Goal: Information Seeking & Learning: Learn about a topic

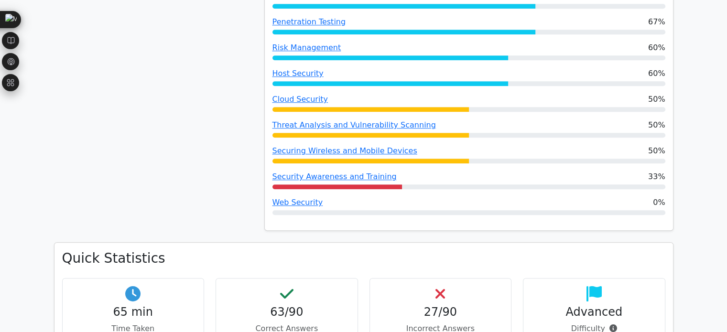
scroll to position [762, 0]
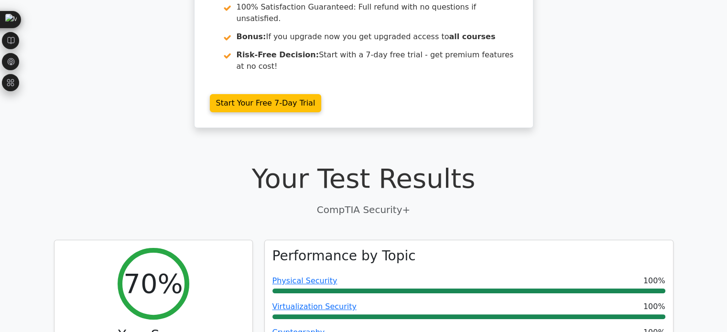
scroll to position [0, 0]
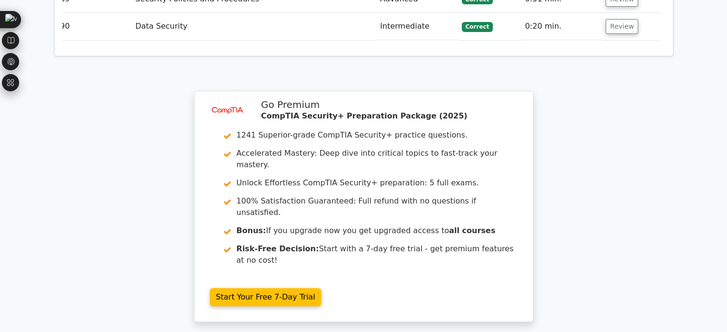
scroll to position [4037, 0]
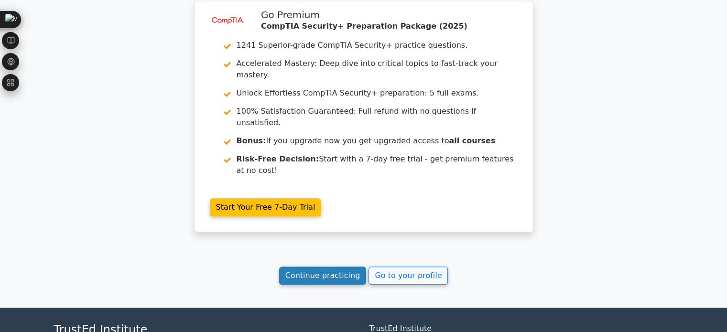
click at [326, 267] on link "Continue practicing" at bounding box center [322, 276] width 87 height 18
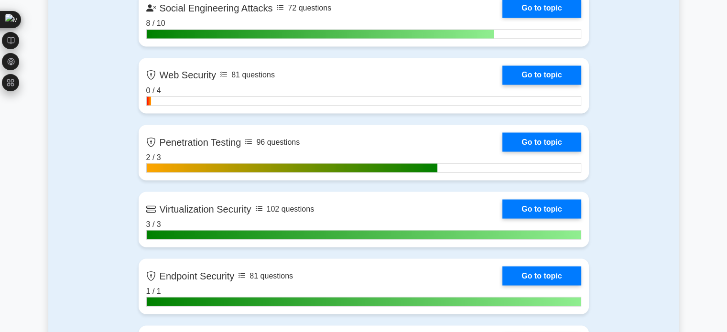
scroll to position [1734, 0]
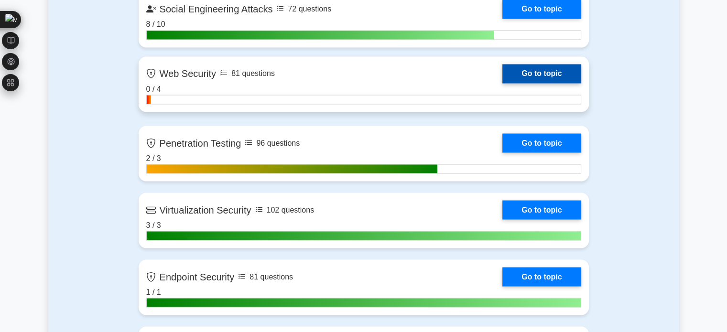
click at [519, 78] on link "Go to topic" at bounding box center [541, 73] width 78 height 19
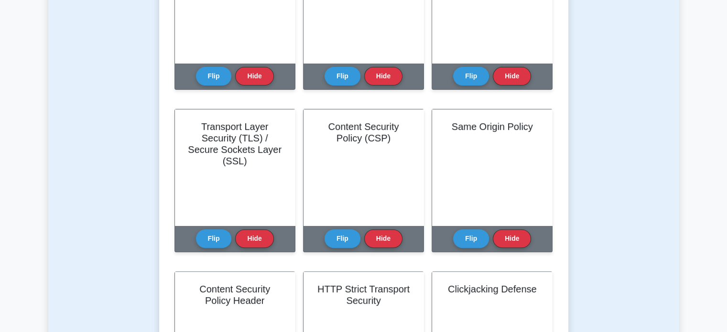
scroll to position [296, 0]
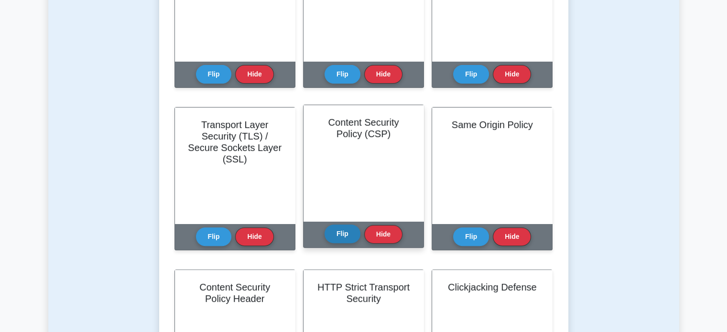
click at [344, 237] on button "Flip" at bounding box center [343, 234] width 36 height 19
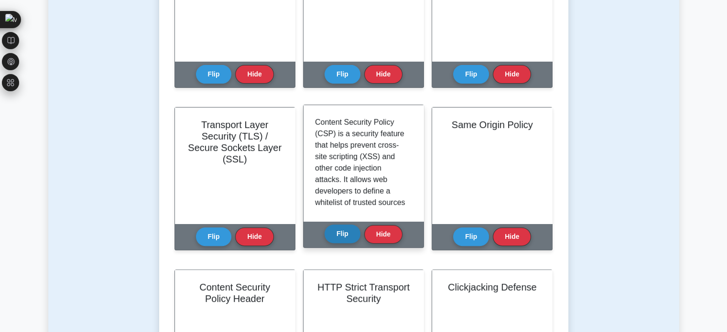
click at [344, 237] on button "Flip" at bounding box center [343, 234] width 36 height 19
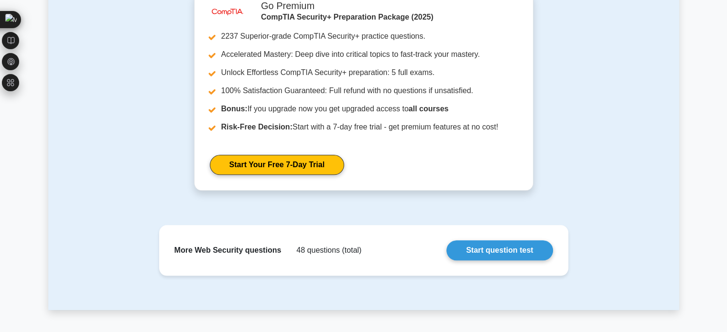
scroll to position [944, 0]
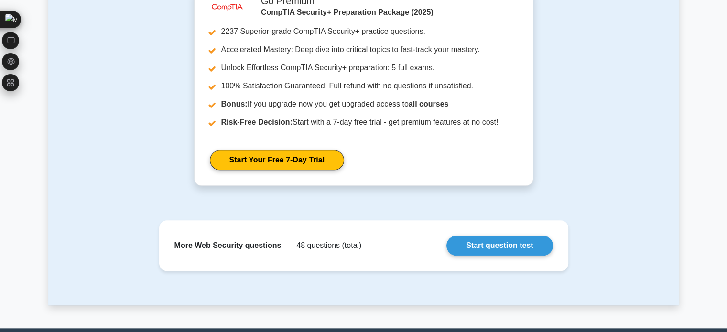
click at [560, 178] on div "image/svg+xml Go Premium CompTIA Security+ Preparation Package (2025) 2237 Supe…" at bounding box center [363, 92] width 619 height 210
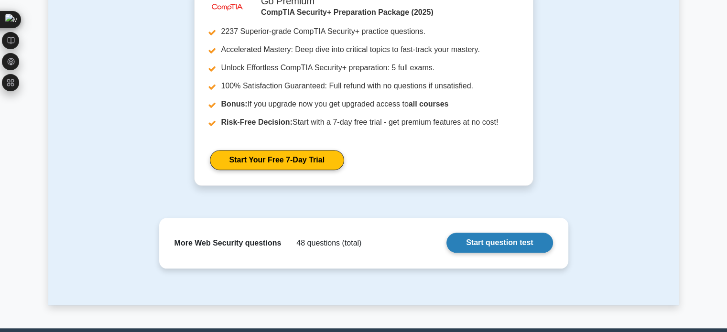
click at [507, 240] on link "Start question test" at bounding box center [499, 243] width 106 height 20
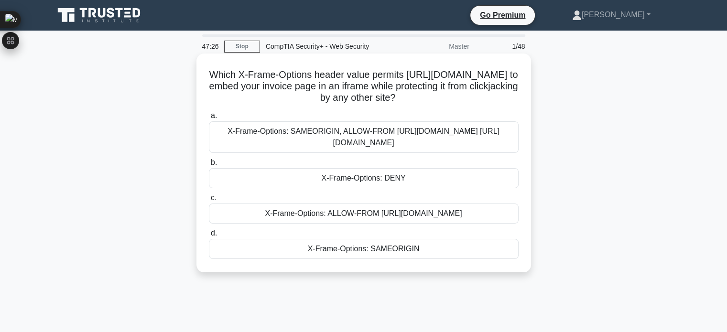
click at [383, 217] on div "X-Frame-Options: ALLOW-FROM [URL][DOMAIN_NAME]" at bounding box center [364, 214] width 310 height 20
click at [209, 201] on input "c. X-Frame-Options: ALLOW-FROM [URL][DOMAIN_NAME]" at bounding box center [209, 198] width 0 height 6
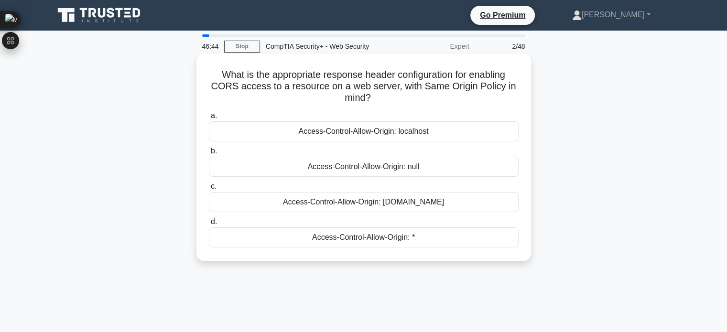
click at [443, 137] on div "Access-Control-Allow-Origin: localhost" at bounding box center [364, 131] width 310 height 20
click at [209, 119] on input "a. Access-Control-Allow-Origin: localhost" at bounding box center [209, 116] width 0 height 6
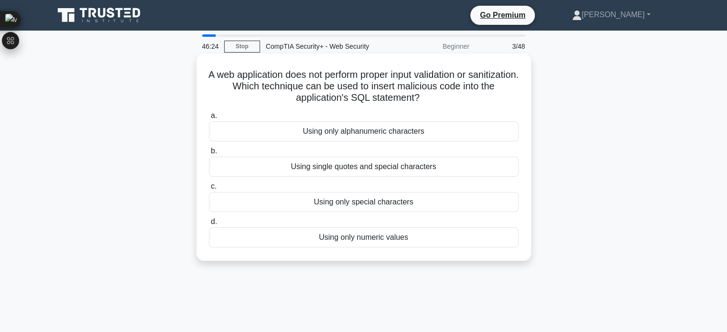
click at [319, 195] on div "Using only special characters" at bounding box center [364, 202] width 310 height 20
click at [209, 190] on input "c. Using only special characters" at bounding box center [209, 187] width 0 height 6
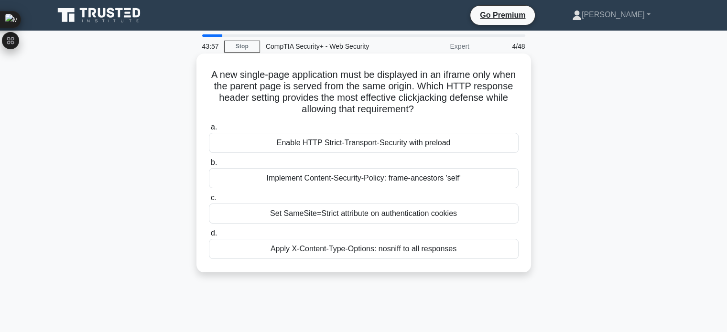
click at [354, 138] on div "Enable HTTP Strict-Transport-Security with preload" at bounding box center [364, 143] width 310 height 20
click at [209, 130] on input "a. Enable HTTP Strict-Transport-Security with preload" at bounding box center [209, 127] width 0 height 6
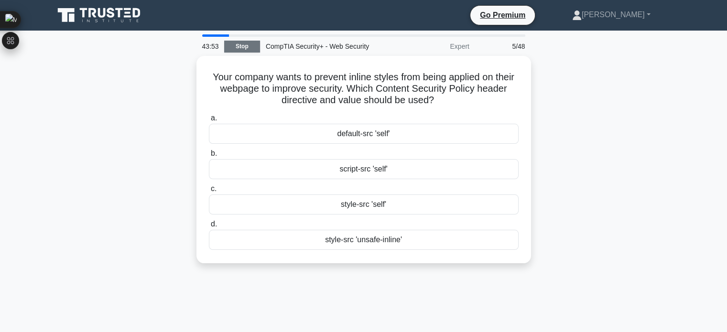
click at [249, 48] on link "Stop" at bounding box center [242, 47] width 36 height 12
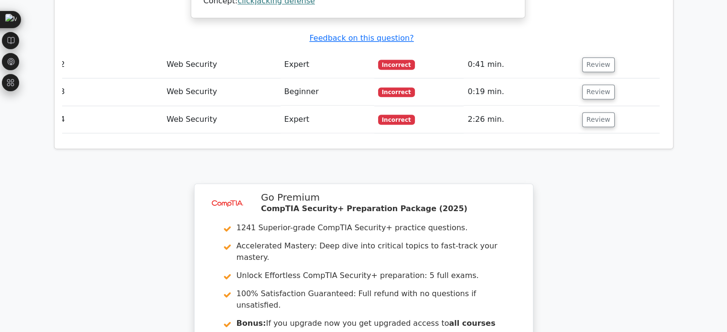
scroll to position [1120, 0]
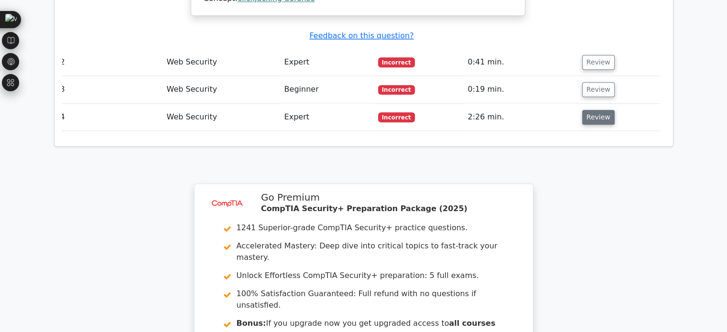
click at [588, 110] on button "Review" at bounding box center [598, 117] width 32 height 15
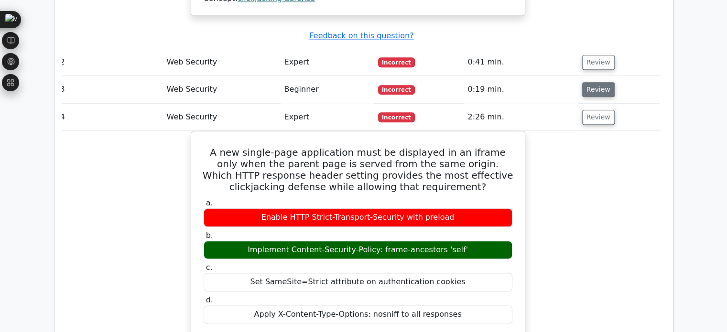
click at [591, 82] on button "Review" at bounding box center [598, 89] width 32 height 15
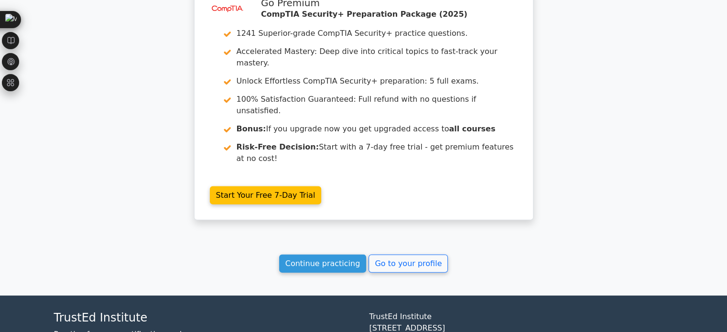
scroll to position [2138, 0]
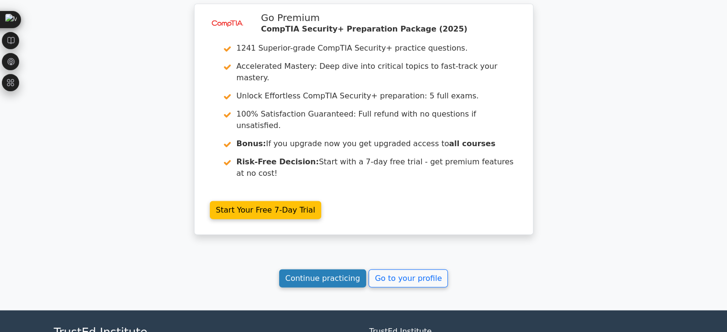
click at [351, 270] on link "Continue practicing" at bounding box center [322, 279] width 87 height 18
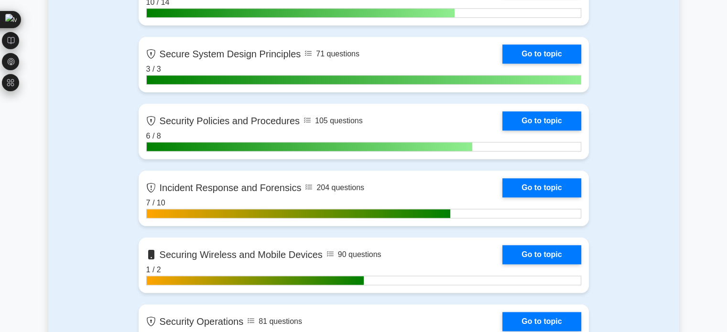
scroll to position [1057, 0]
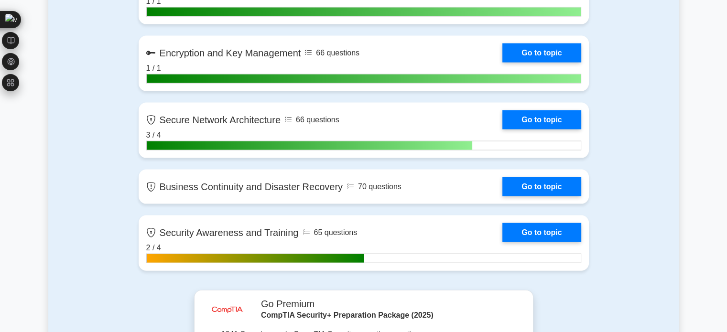
scroll to position [2037, 0]
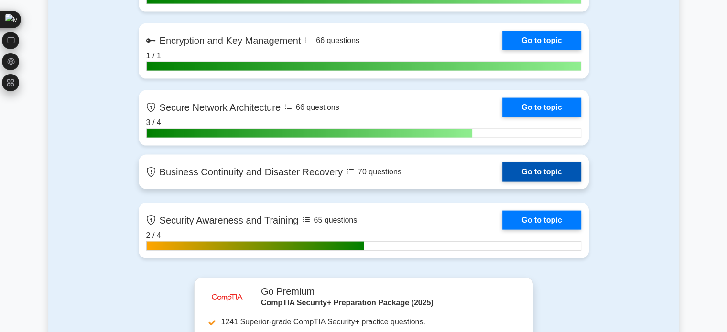
click at [561, 175] on link "Go to topic" at bounding box center [541, 171] width 78 height 19
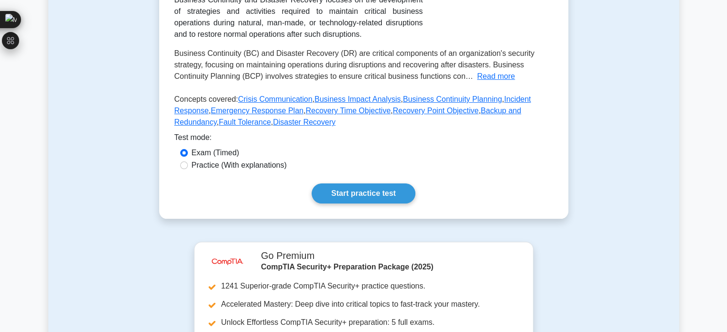
scroll to position [216, 0]
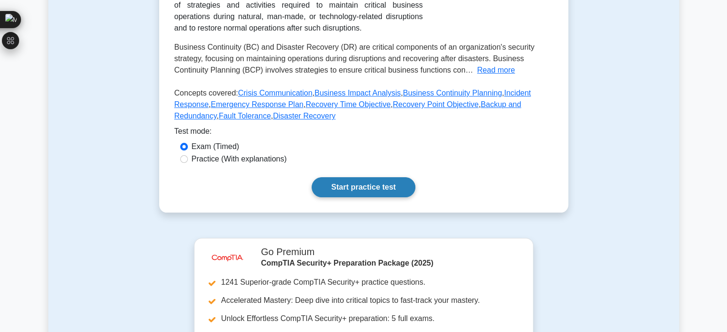
click at [338, 178] on link "Start practice test" at bounding box center [364, 187] width 104 height 20
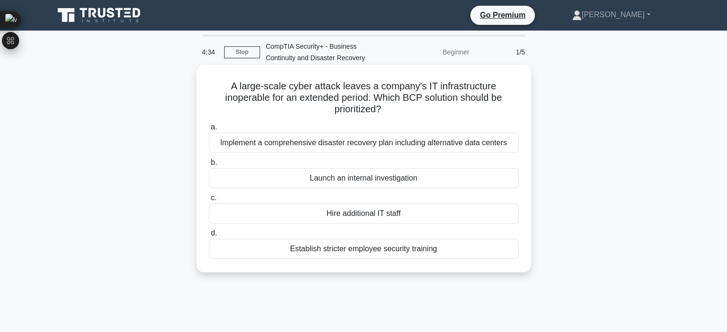
click at [457, 143] on div "Implement a comprehensive disaster recovery plan including alternative data cen…" at bounding box center [364, 143] width 310 height 20
click at [209, 130] on input "a. Implement a comprehensive disaster recovery plan including alternative data …" at bounding box center [209, 127] width 0 height 6
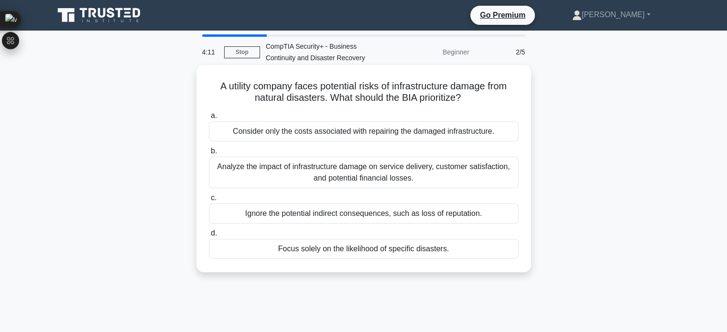
click at [463, 169] on div "Analyze the impact of infrastructure damage on service delivery, customer satis…" at bounding box center [364, 173] width 310 height 32
click at [209, 154] on input "b. Analyze the impact of infrastructure damage on service delivery, customer sa…" at bounding box center [209, 151] width 0 height 6
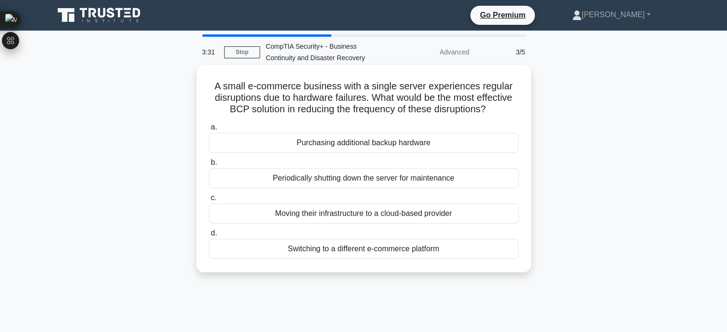
click at [422, 149] on div "Purchasing additional backup hardware" at bounding box center [364, 143] width 310 height 20
click at [209, 130] on input "a. Purchasing additional backup hardware" at bounding box center [209, 127] width 0 height 6
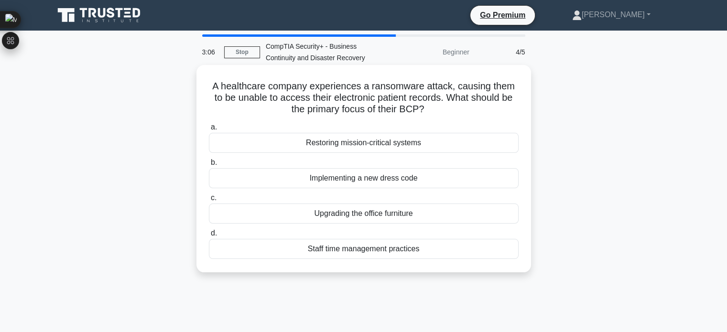
click at [471, 143] on div "Restoring mission-critical systems" at bounding box center [364, 143] width 310 height 20
click at [209, 130] on input "a. Restoring mission-critical systems" at bounding box center [209, 127] width 0 height 6
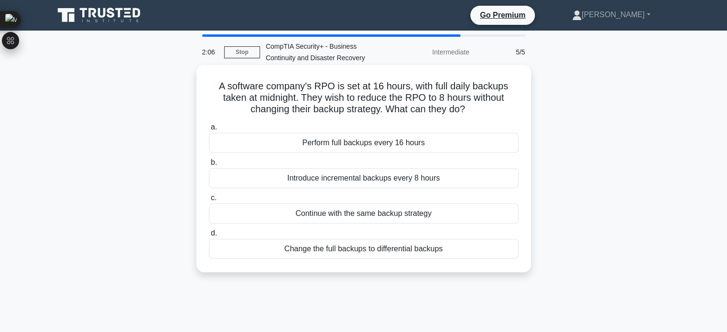
click at [415, 185] on div "Introduce incremental backups every 8 hours" at bounding box center [364, 178] width 310 height 20
click at [209, 166] on input "b. Introduce incremental backups every 8 hours" at bounding box center [209, 163] width 0 height 6
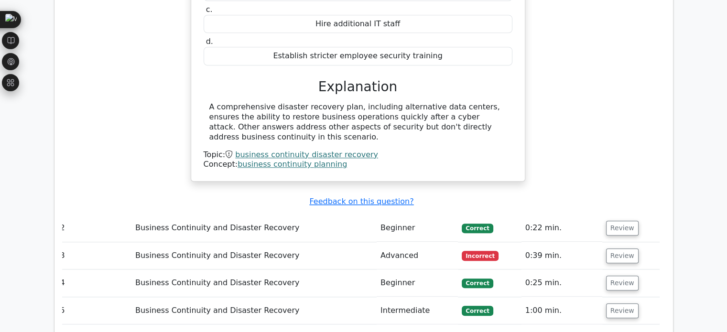
scroll to position [889, 0]
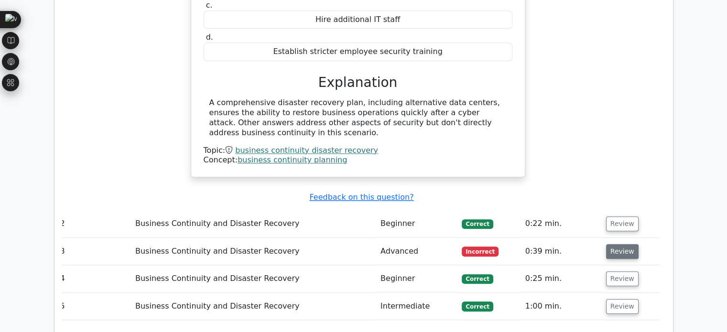
click at [623, 244] on button "Review" at bounding box center [622, 251] width 32 height 15
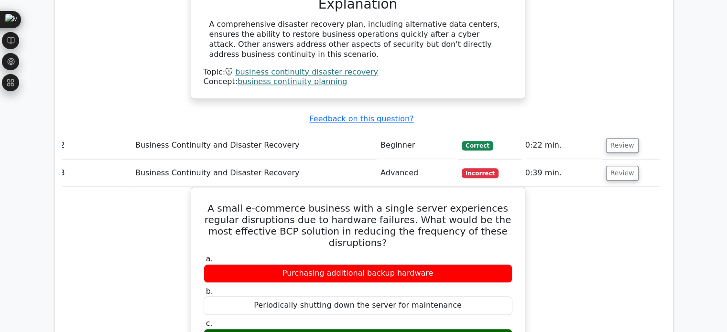
scroll to position [968, 0]
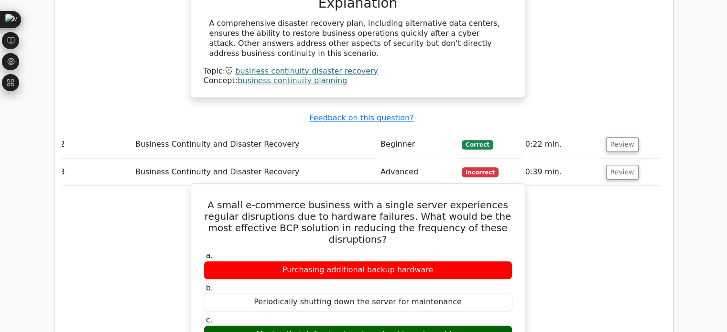
drag, startPoint x: 209, startPoint y: 147, endPoint x: 446, endPoint y: 303, distance: 283.9
copy div "A small e-commerce business with a single server experiences regular disruption…"
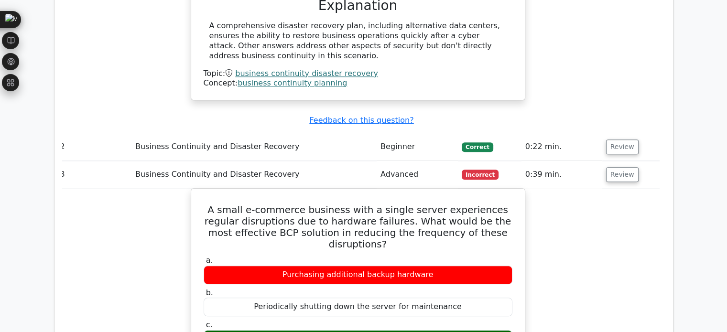
click at [687, 117] on main "image/svg+xml Go Premium CompTIA Security+ Preparation Package (2025) 1241 Supe…" at bounding box center [363, 35] width 727 height 1946
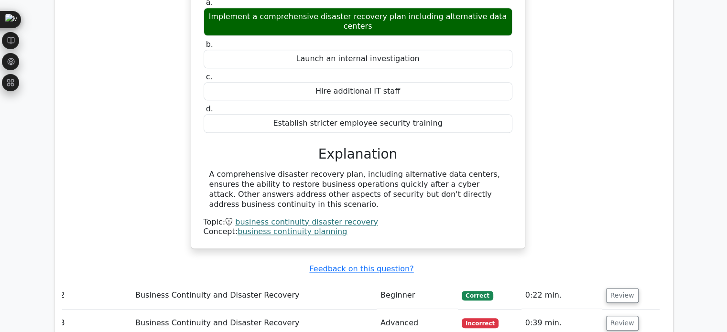
scroll to position [821, 0]
